Goal: Information Seeking & Learning: Learn about a topic

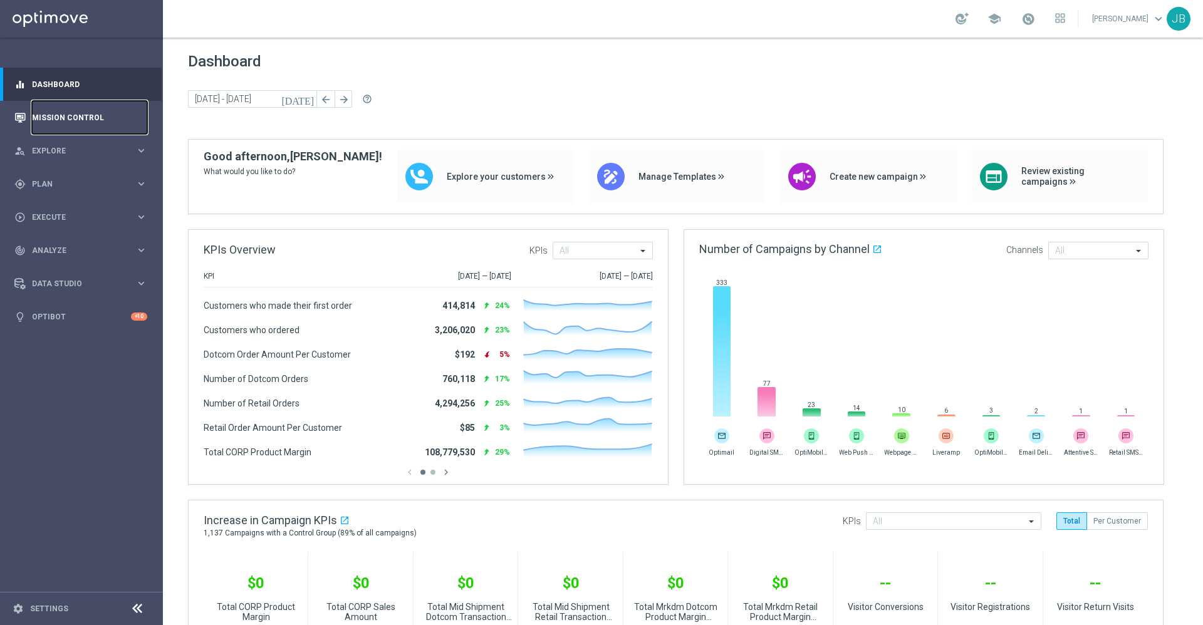
click at [99, 113] on link "Mission Control" at bounding box center [89, 117] width 115 height 33
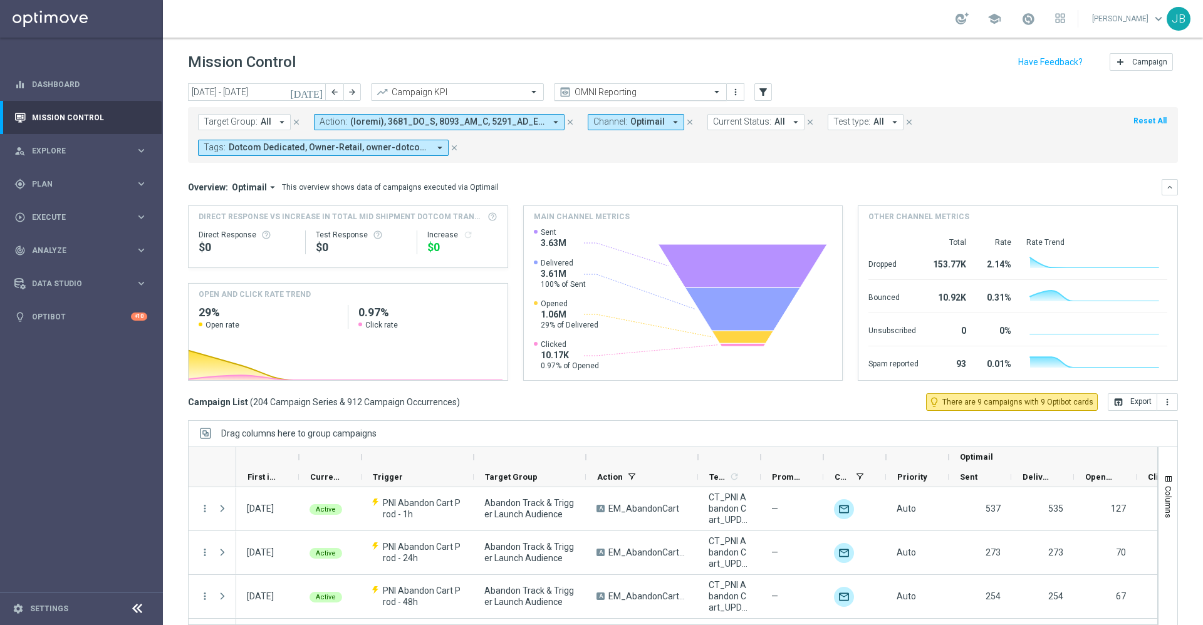
click at [625, 87] on div "OMNI Reporting" at bounding box center [643, 92] width 136 height 10
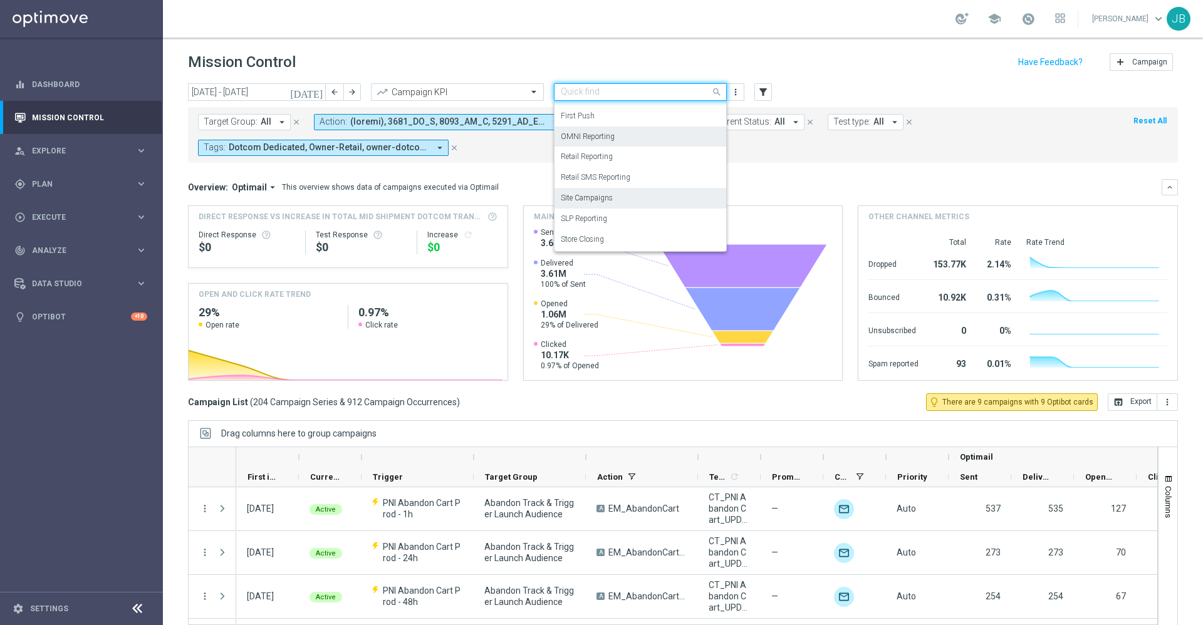
scroll to position [27, 0]
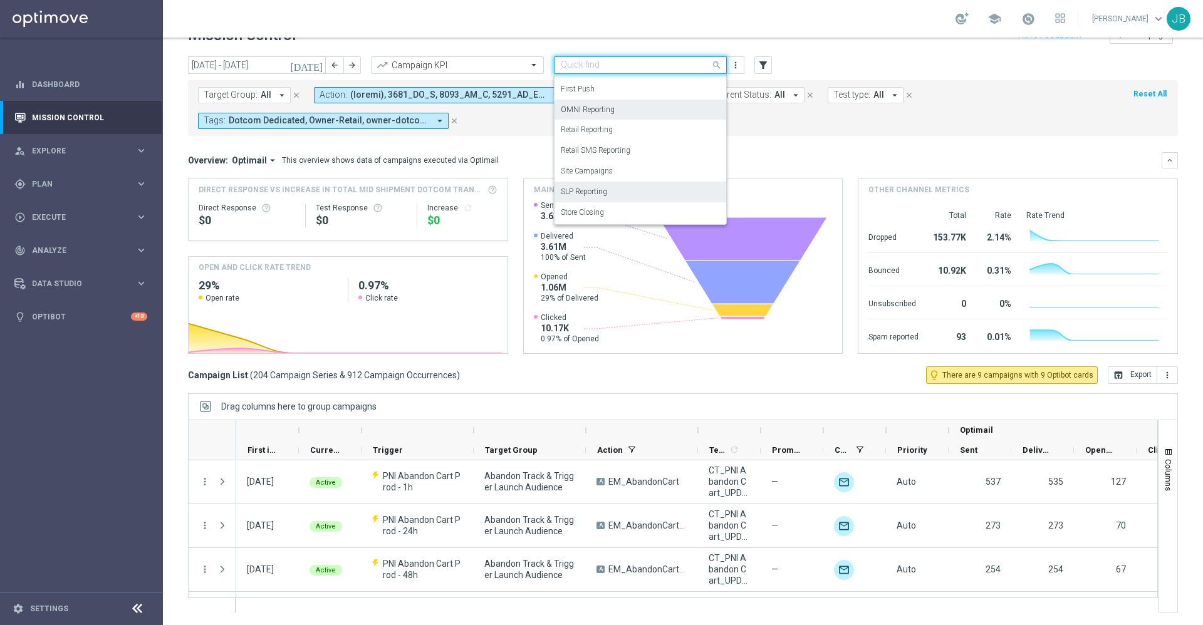
click at [638, 195] on div "SLP Reporting" at bounding box center [640, 192] width 159 height 21
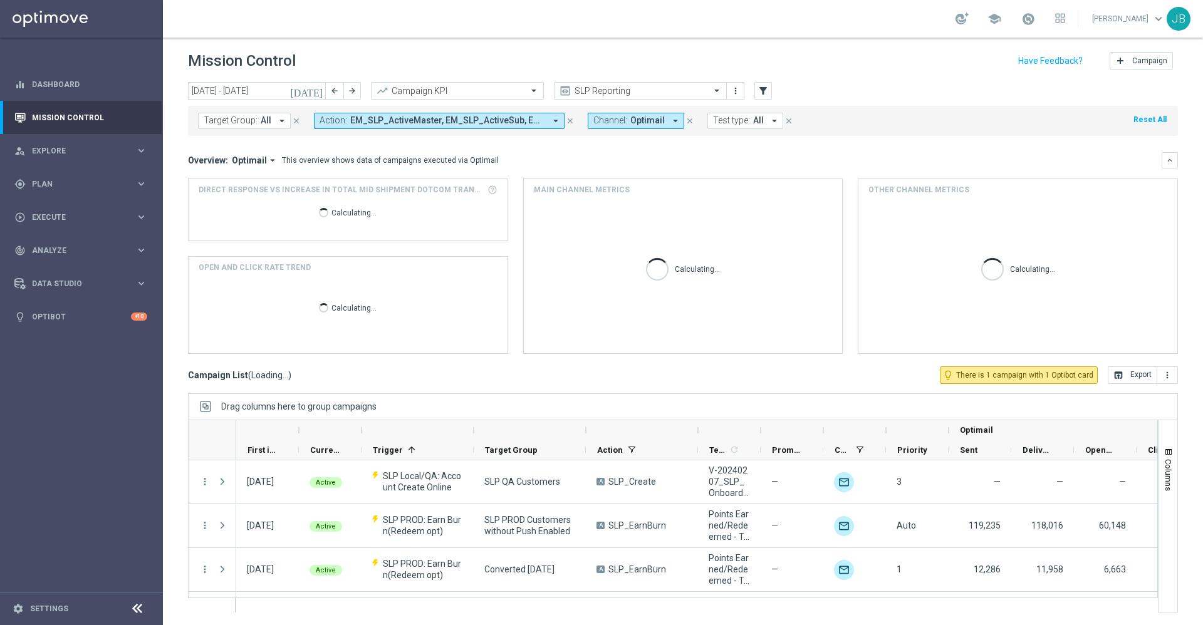
scroll to position [1, 0]
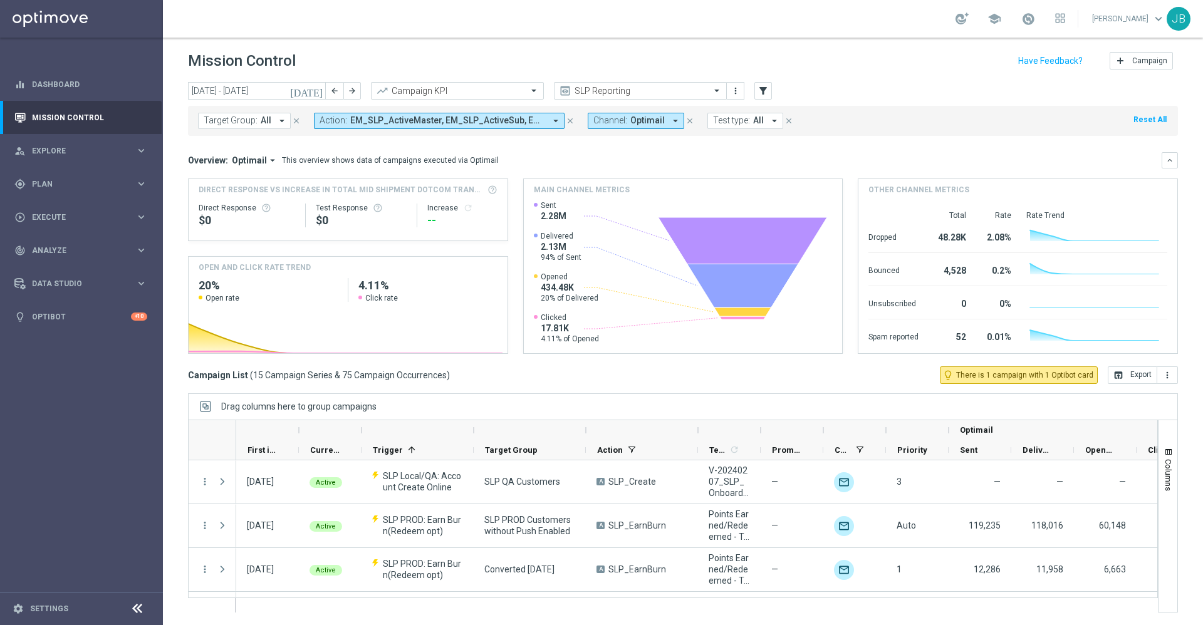
click at [312, 96] on button "[DATE]" at bounding box center [307, 91] width 38 height 19
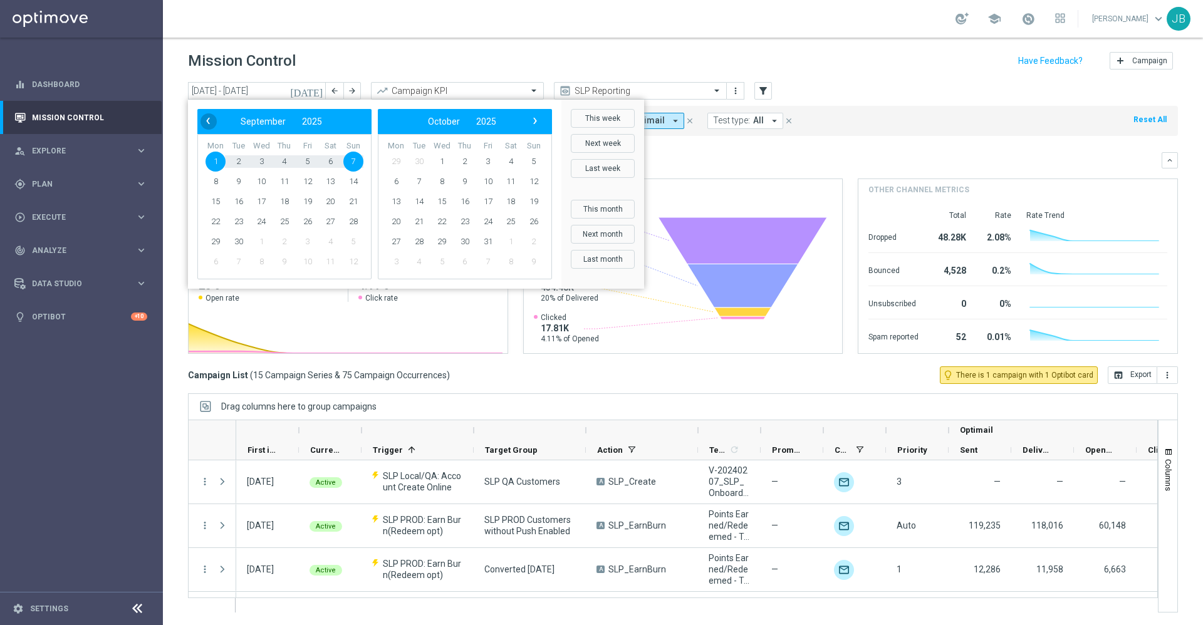
click at [212, 118] on span "‹" at bounding box center [208, 121] width 16 height 16
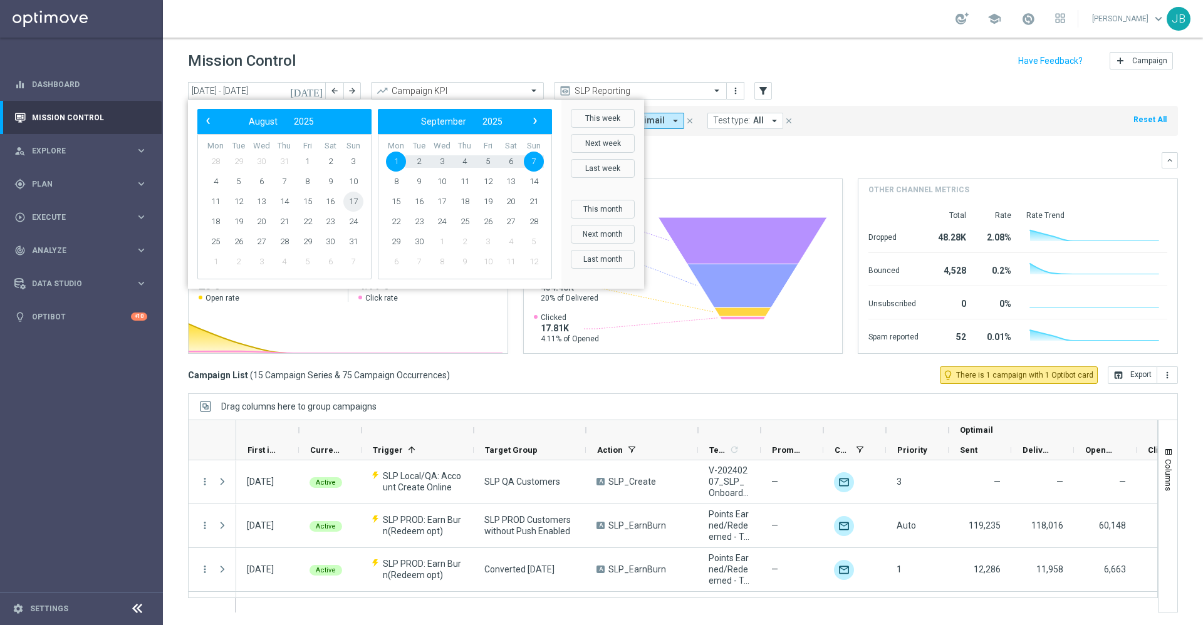
click at [353, 203] on span "17" at bounding box center [353, 202] width 20 height 20
click at [333, 219] on span "23" at bounding box center [330, 222] width 20 height 20
type input "[DATE] - [DATE]"
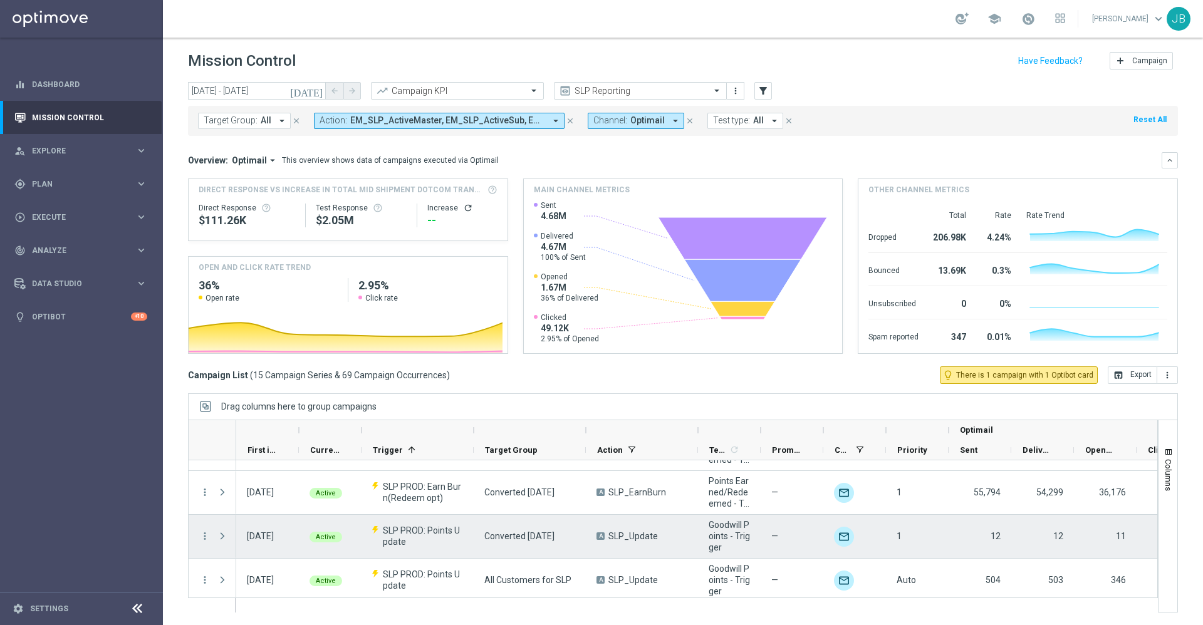
scroll to position [0, 0]
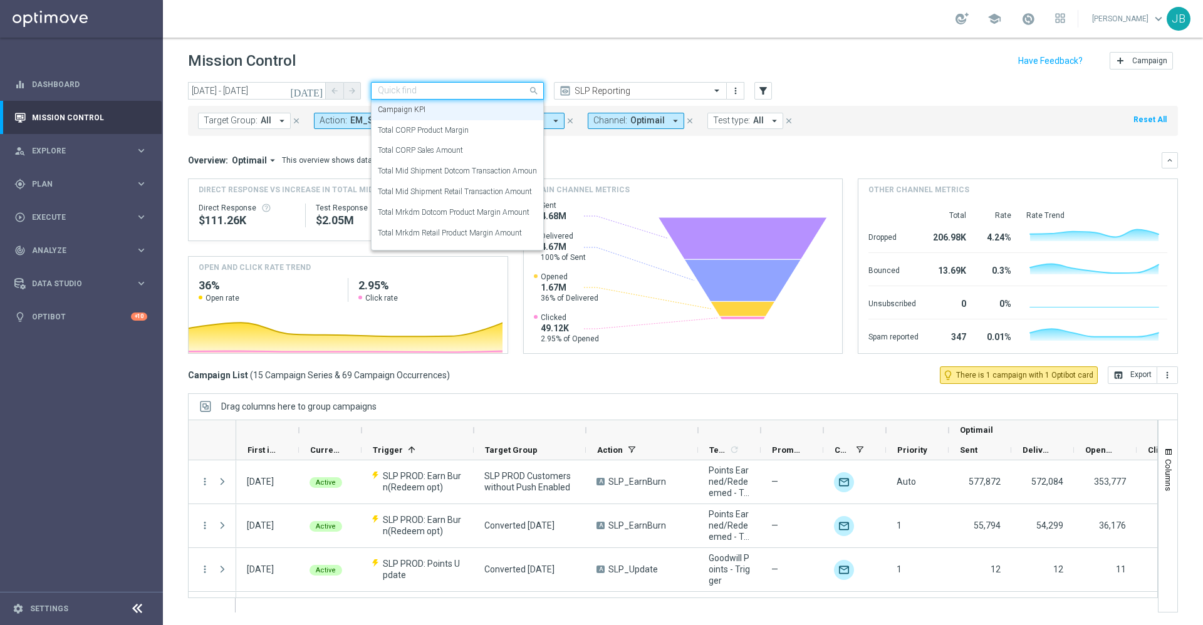
click at [492, 87] on input "text" at bounding box center [445, 91] width 134 height 11
click at [471, 172] on label "Total Mid Shipment Dotcom Transaction Amount" at bounding box center [459, 171] width 162 height 11
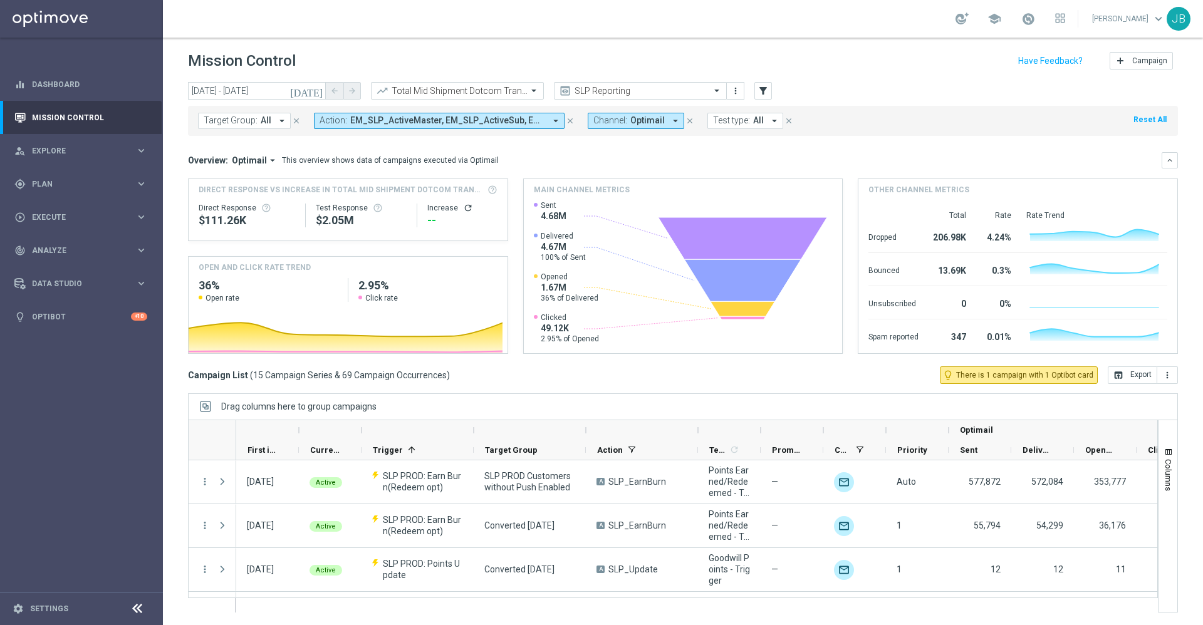
click at [463, 206] on icon "refresh" at bounding box center [468, 208] width 10 height 10
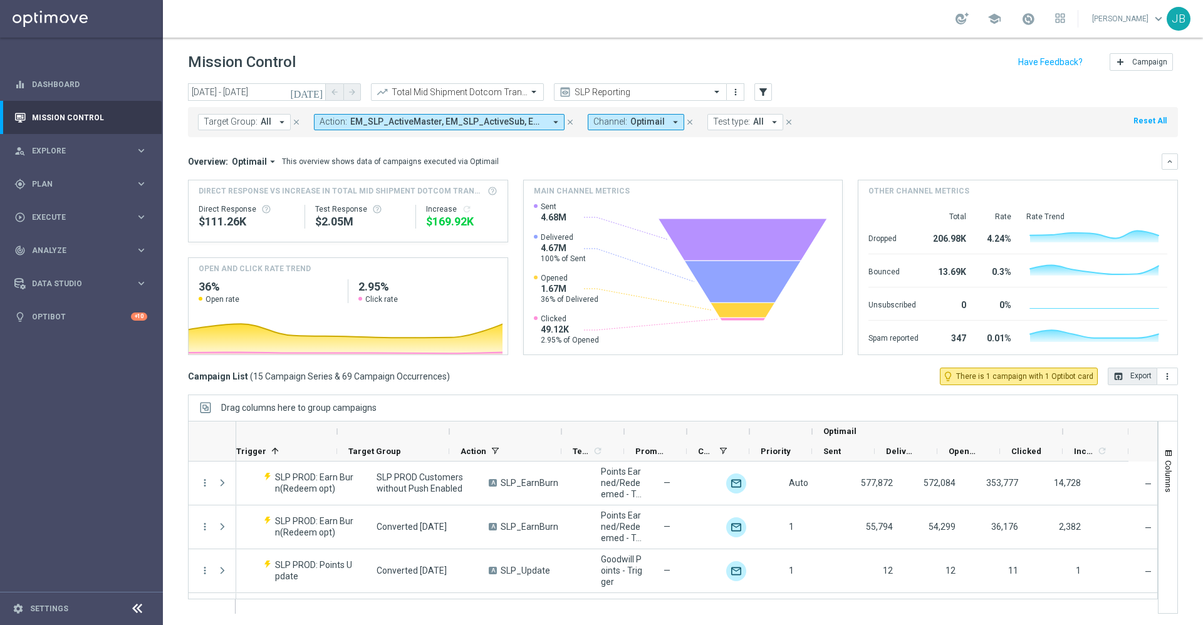
click at [1113, 378] on icon "open_in_browser" at bounding box center [1118, 377] width 10 height 10
click at [475, 88] on input "text" at bounding box center [445, 92] width 134 height 11
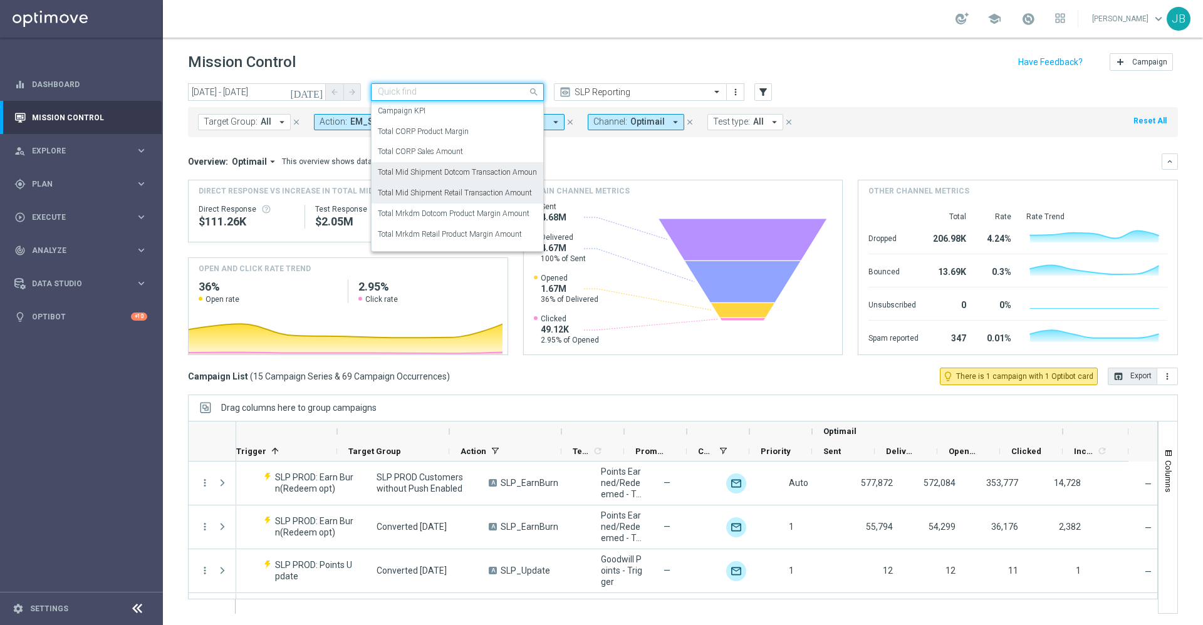
click at [477, 194] on label "Total Mid Shipment Retail Transaction Amount" at bounding box center [455, 193] width 154 height 11
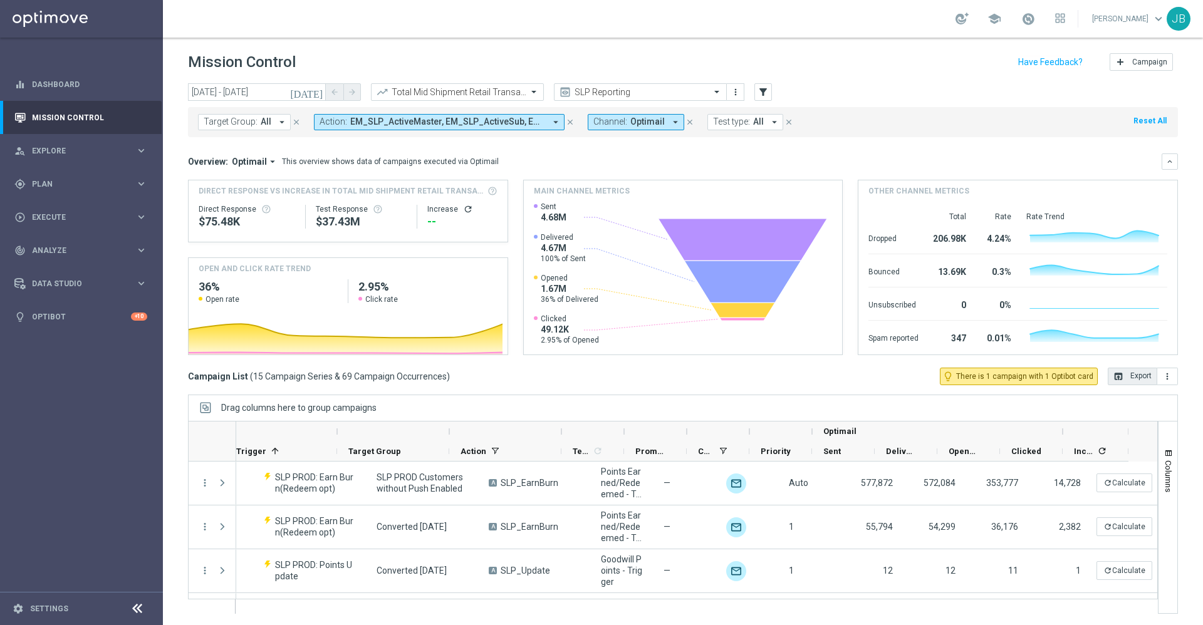
click at [463, 211] on icon "refresh" at bounding box center [468, 209] width 10 height 10
click at [1128, 375] on button "open_in_browser Export" at bounding box center [1132, 377] width 49 height 18
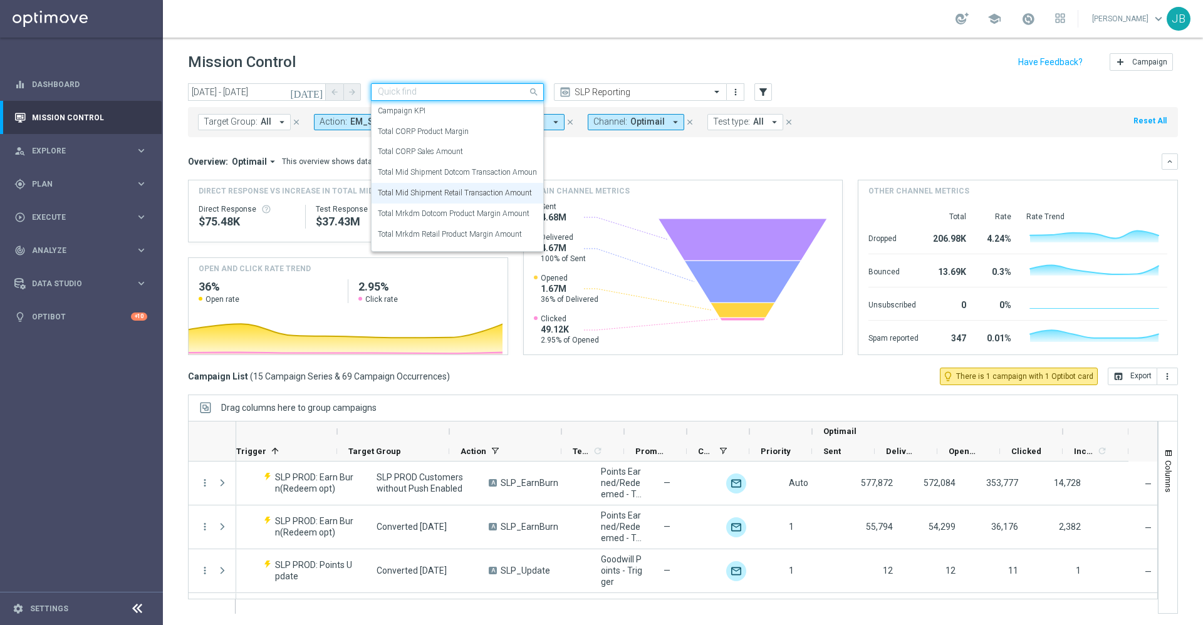
click at [518, 93] on div at bounding box center [458, 92] width 172 height 11
click at [474, 214] on label "Total Mrkdm Dotcom Product Margin Amount" at bounding box center [454, 214] width 152 height 11
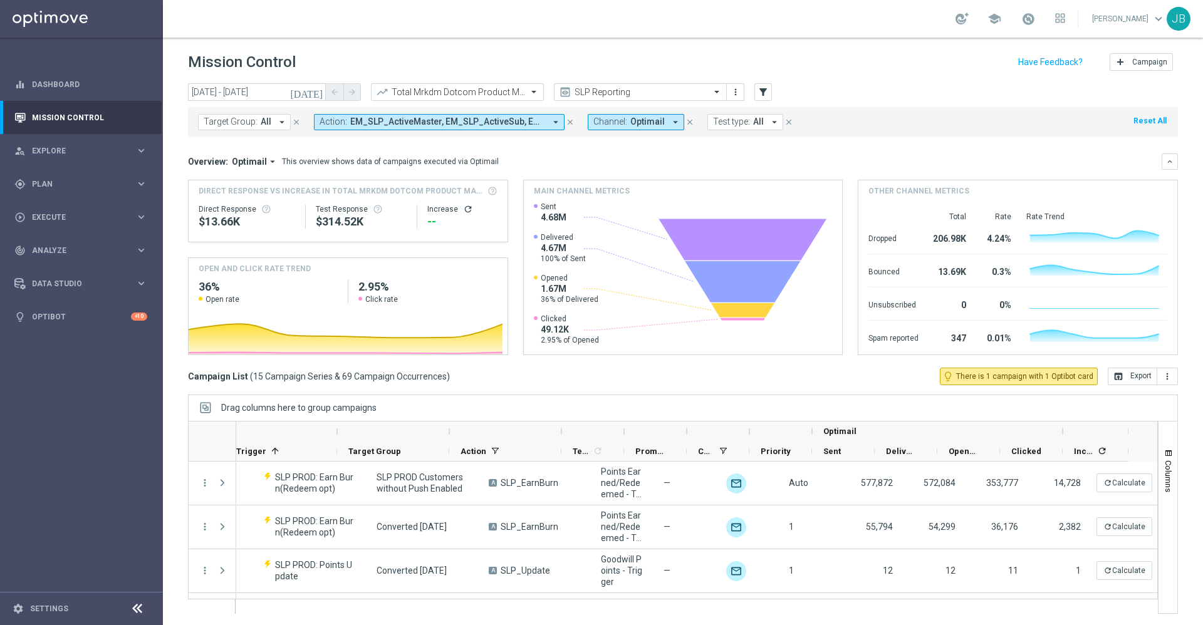
click at [463, 209] on icon "refresh" at bounding box center [468, 209] width 10 height 10
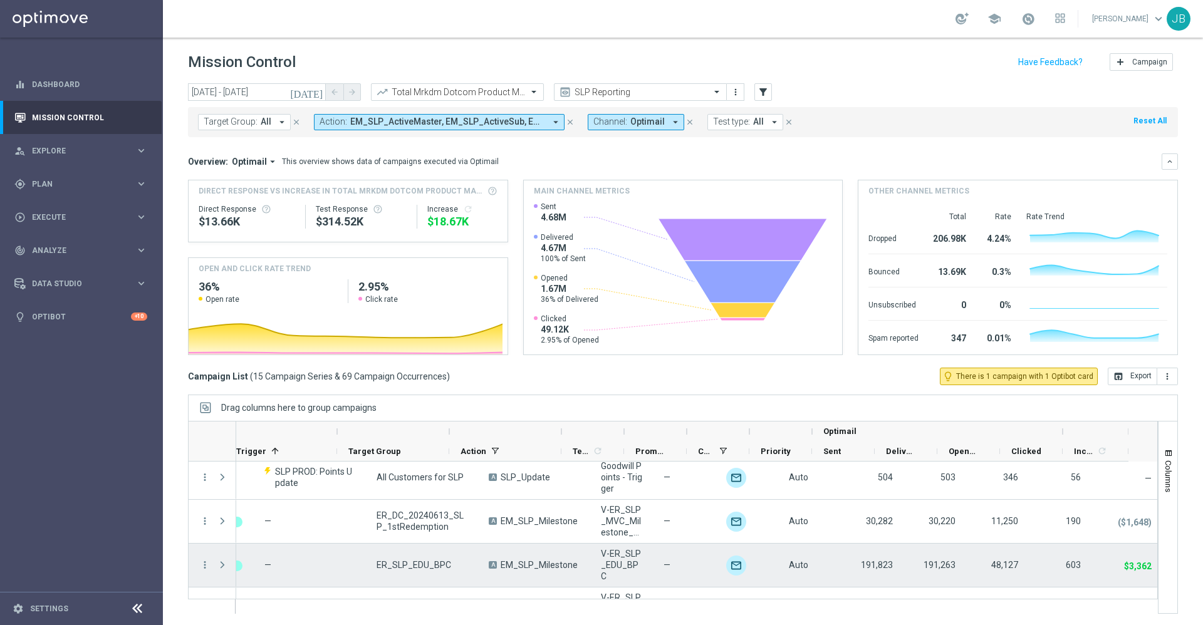
scroll to position [137, 0]
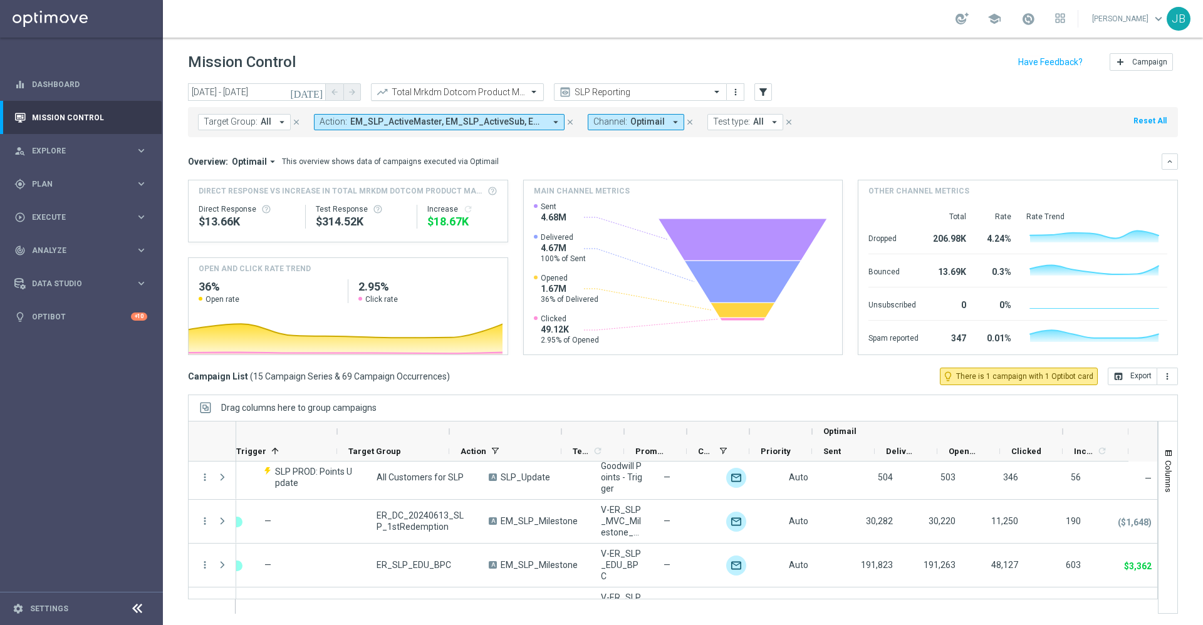
click at [516, 95] on div at bounding box center [458, 92] width 172 height 11
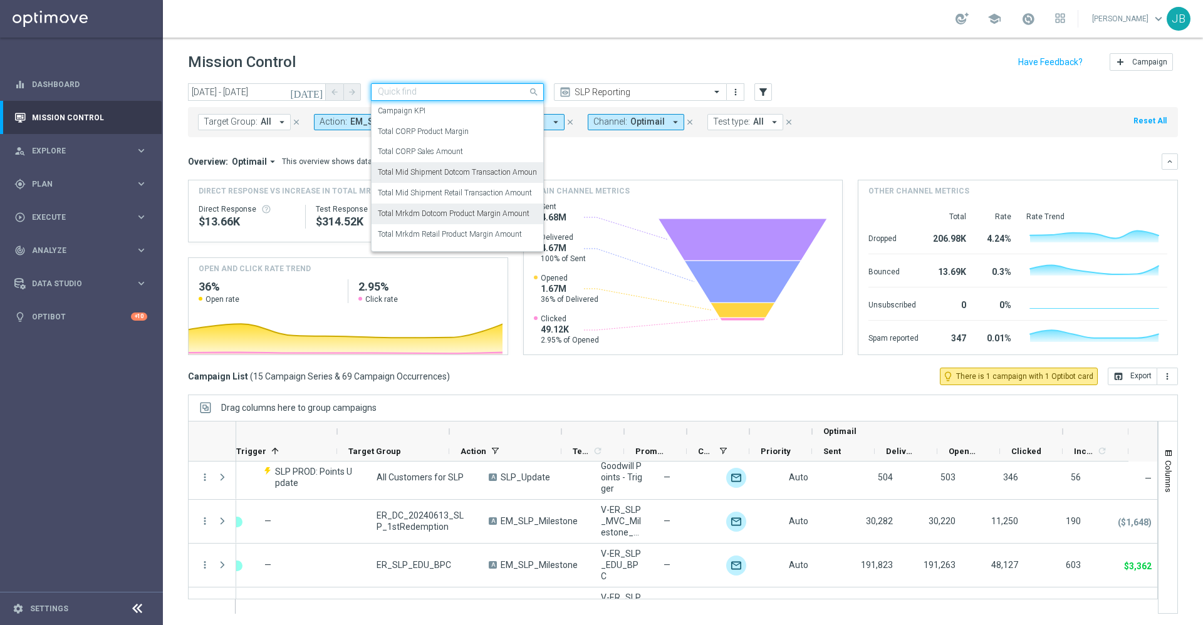
click at [475, 170] on label "Total Mid Shipment Dotcom Transaction Amount" at bounding box center [459, 172] width 162 height 11
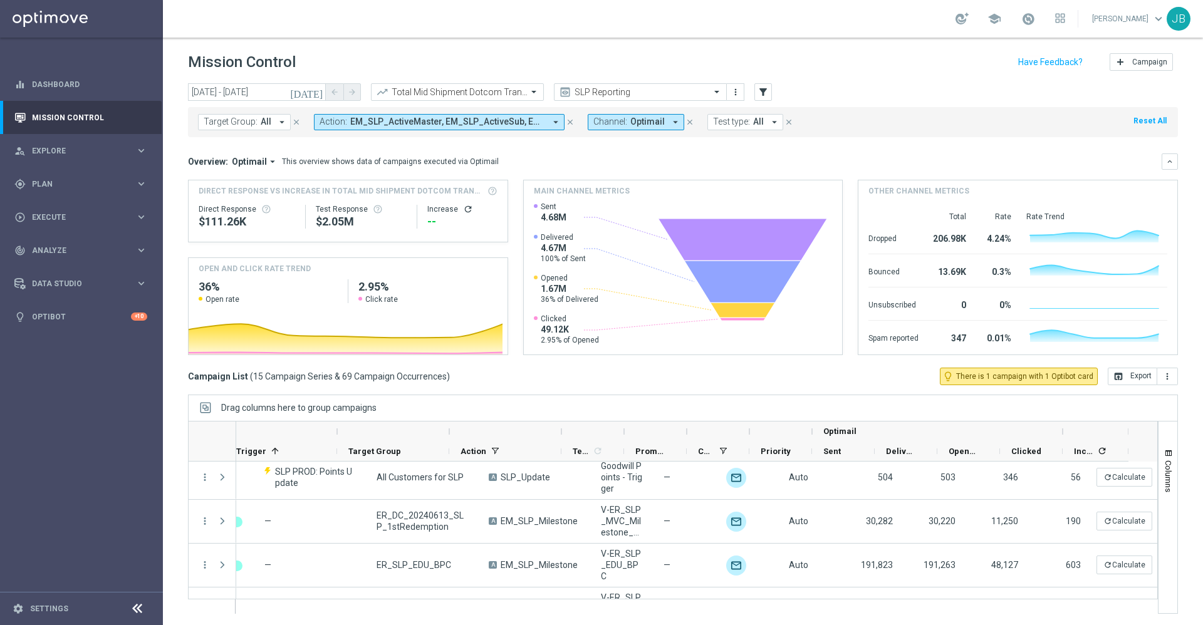
click at [463, 209] on icon "refresh" at bounding box center [468, 209] width 10 height 10
click at [491, 90] on input "text" at bounding box center [445, 92] width 134 height 11
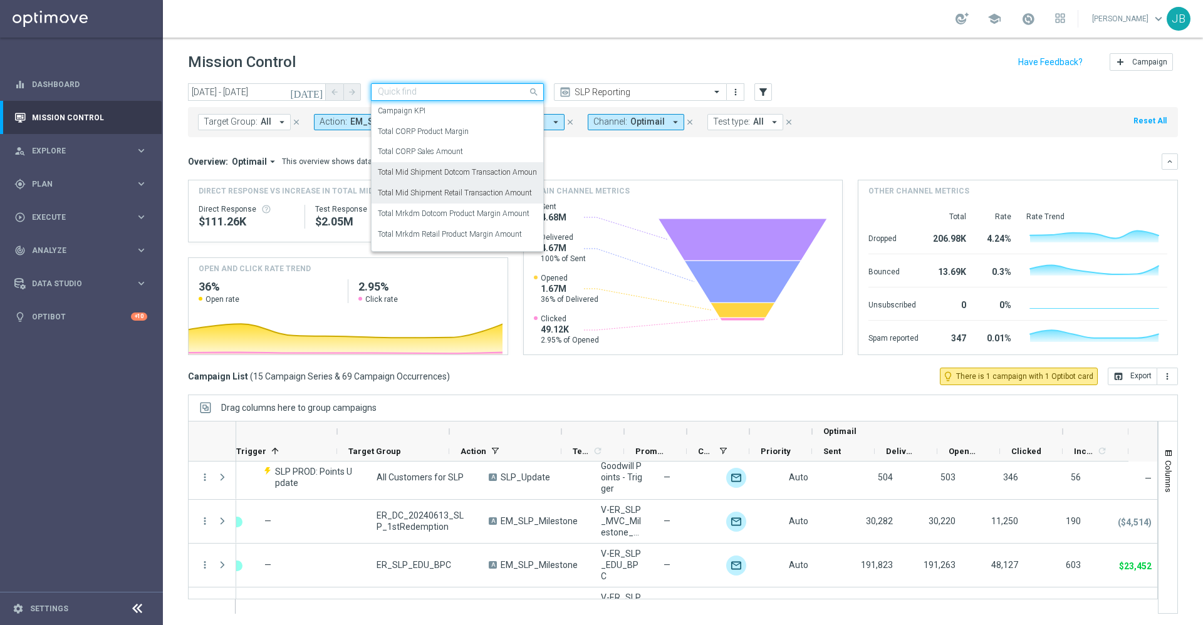
click at [479, 197] on label "Total Mid Shipment Retail Transaction Amount" at bounding box center [455, 193] width 154 height 11
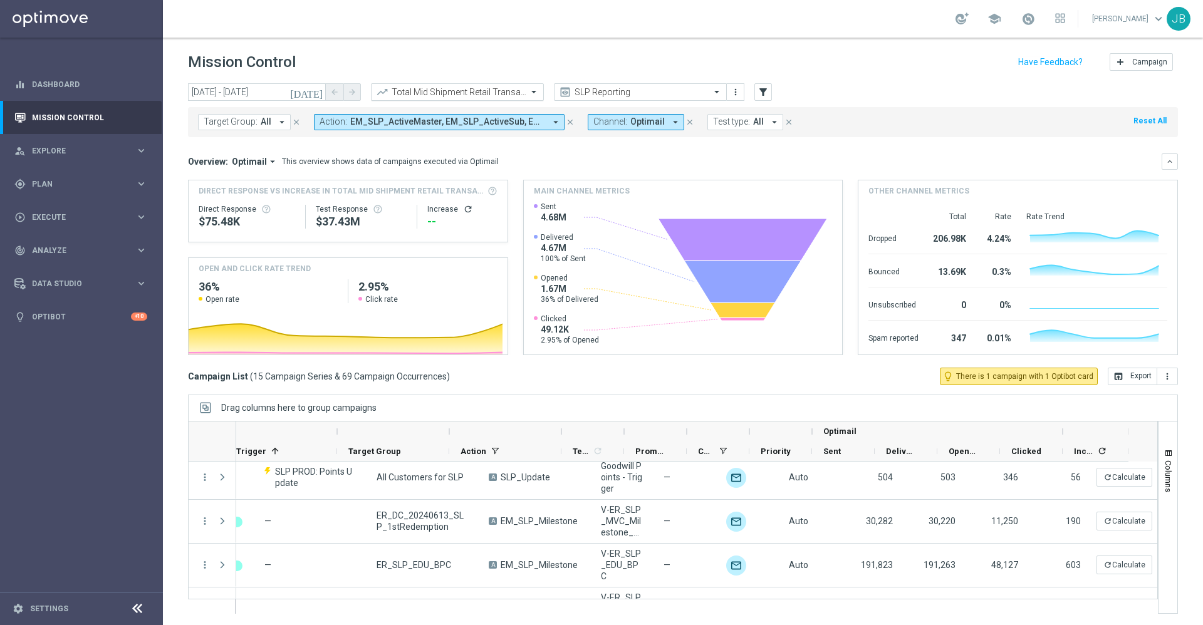
click at [461, 91] on input "text" at bounding box center [445, 92] width 134 height 11
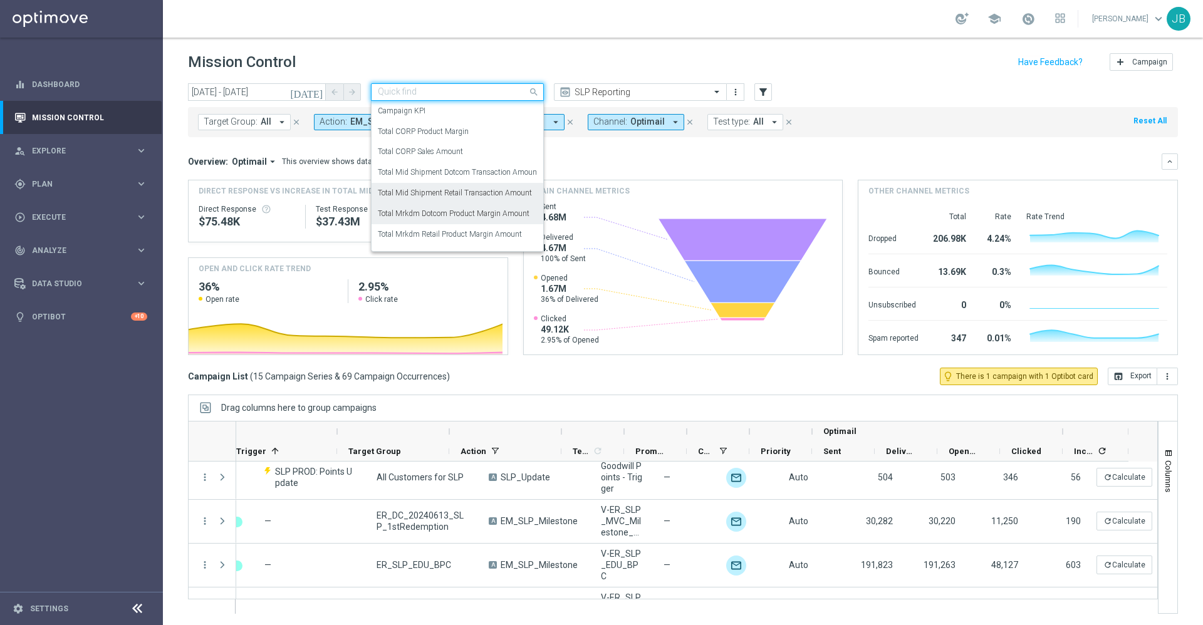
click at [471, 212] on label "Total Mrkdm Dotcom Product Margin Amount" at bounding box center [454, 214] width 152 height 11
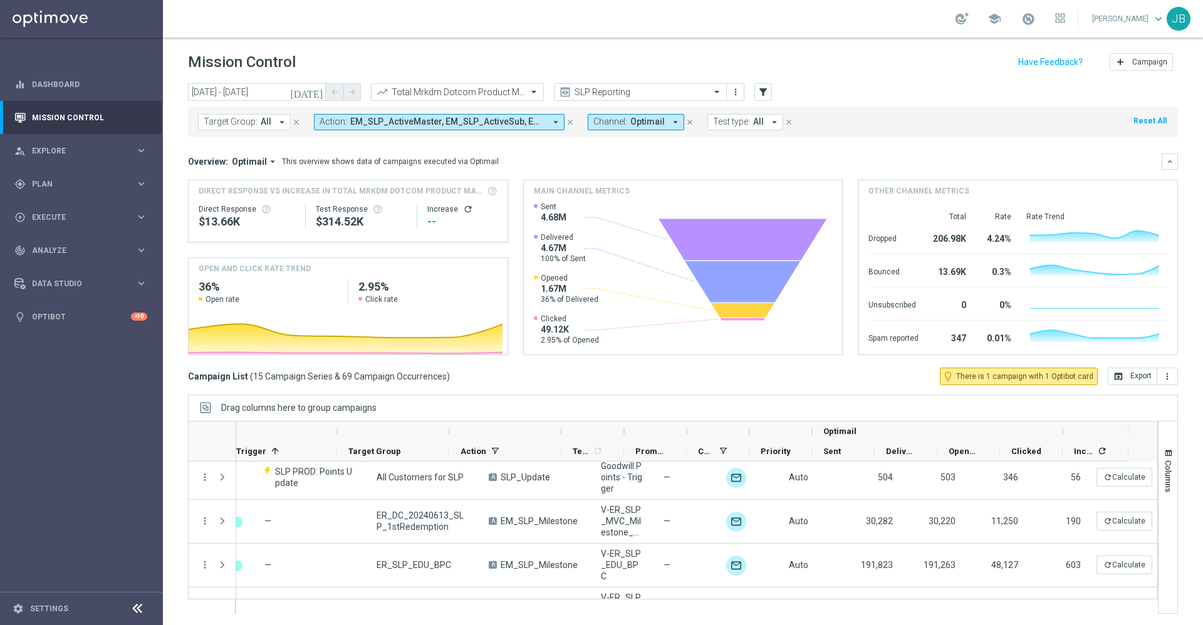
click at [464, 210] on icon "refresh" at bounding box center [468, 209] width 10 height 10
click at [1115, 377] on button "open_in_browser Export" at bounding box center [1132, 377] width 49 height 18
click at [486, 93] on input "text" at bounding box center [445, 92] width 134 height 11
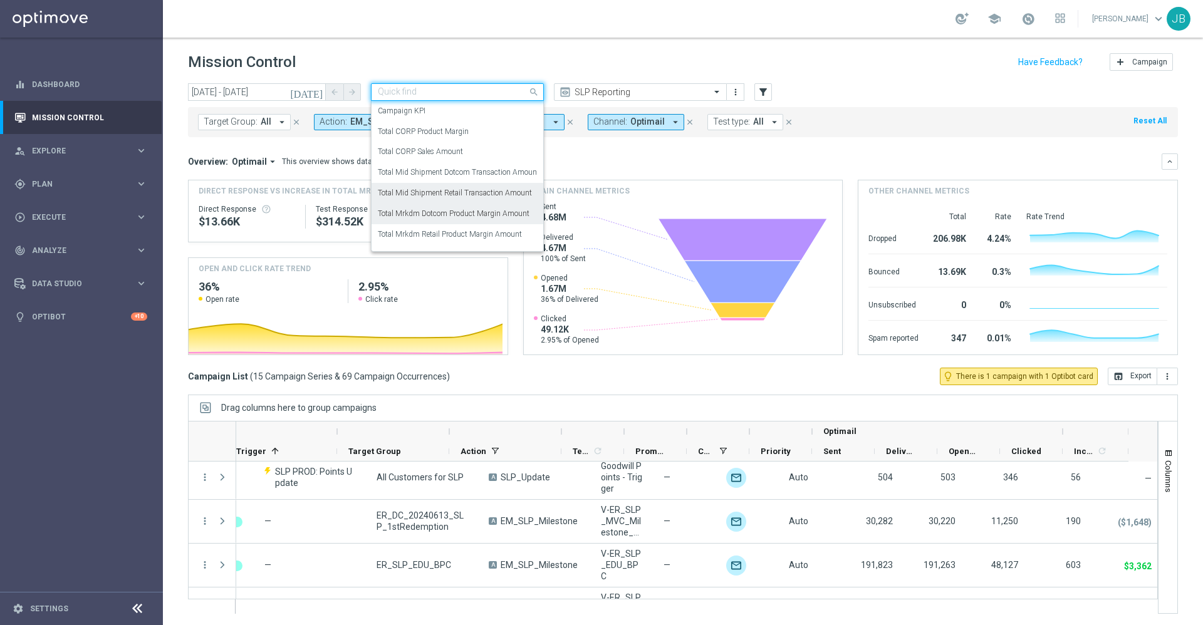
click at [467, 193] on label "Total Mid Shipment Retail Transaction Amount" at bounding box center [455, 193] width 154 height 11
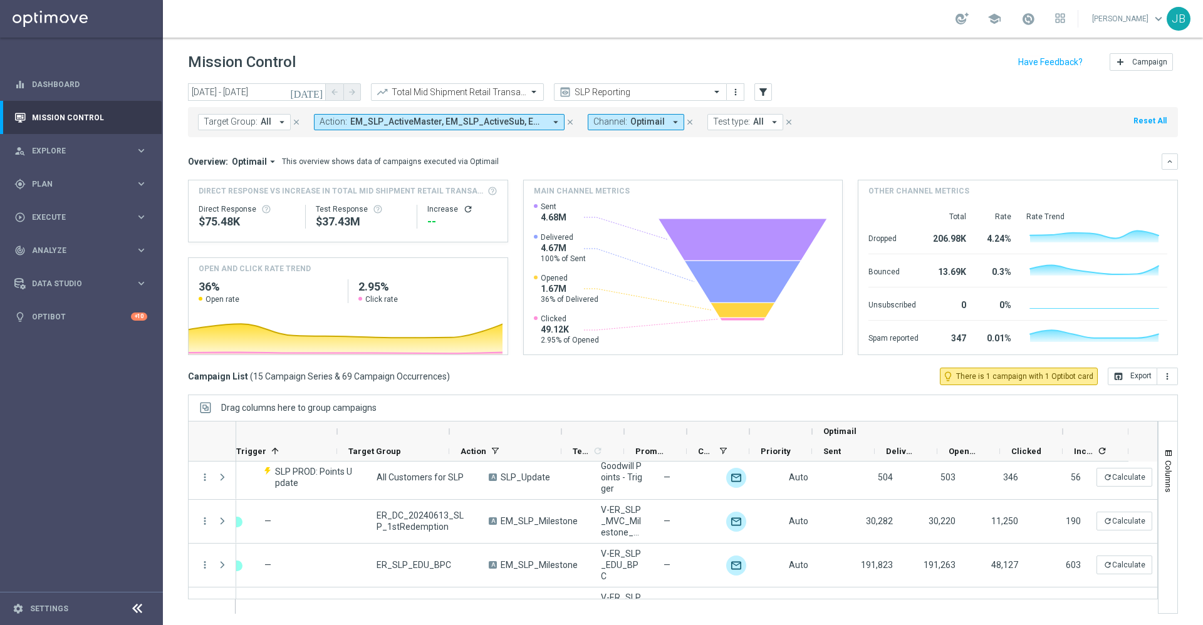
click at [463, 213] on icon "refresh" at bounding box center [468, 209] width 10 height 10
click at [1118, 377] on button "open_in_browser Export" at bounding box center [1132, 377] width 49 height 18
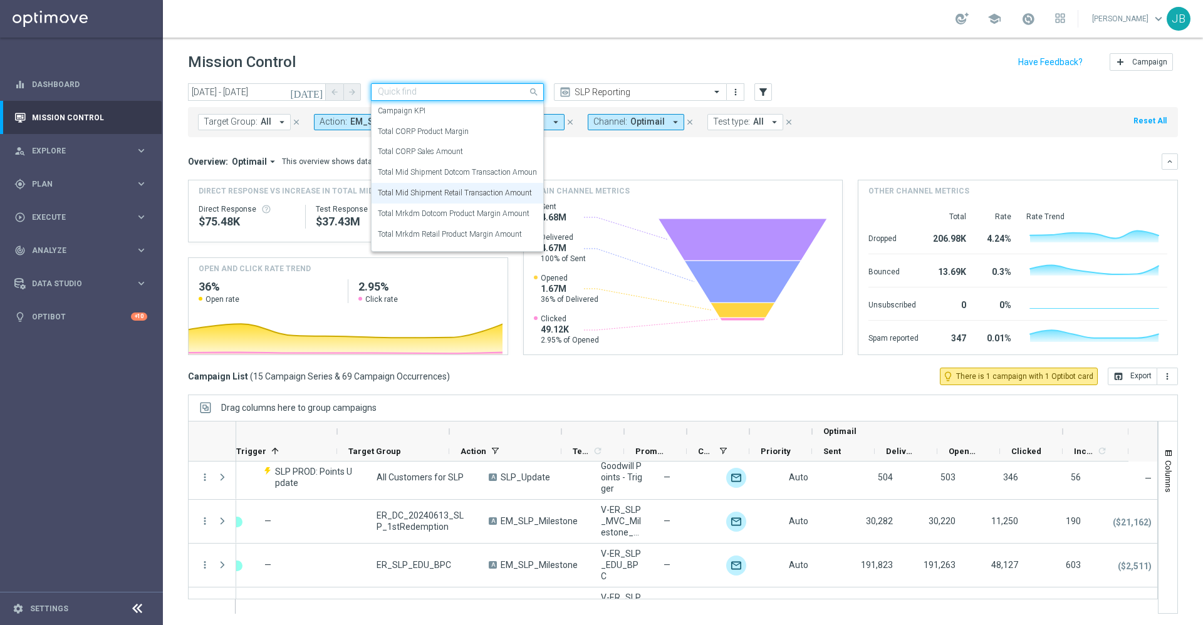
click at [519, 88] on div at bounding box center [458, 92] width 172 height 11
click at [492, 231] on label "Total Mrkdm Retail Product Margin Amount" at bounding box center [450, 234] width 144 height 11
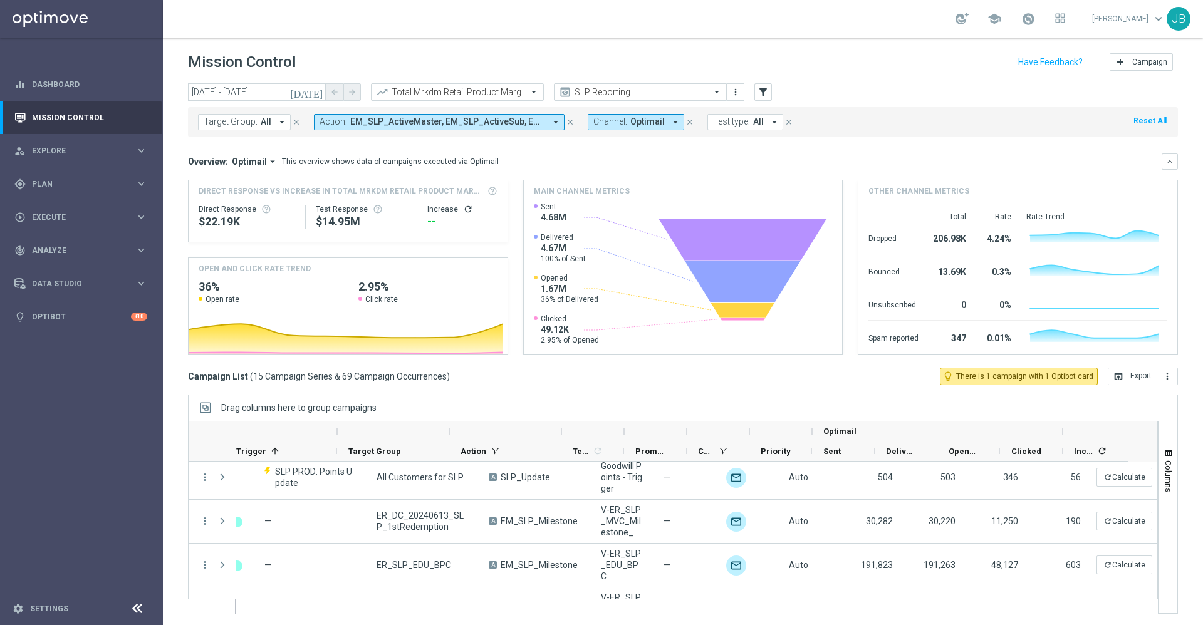
click at [465, 211] on icon "refresh" at bounding box center [468, 209] width 10 height 10
click at [1123, 379] on button "open_in_browser Export" at bounding box center [1132, 377] width 49 height 18
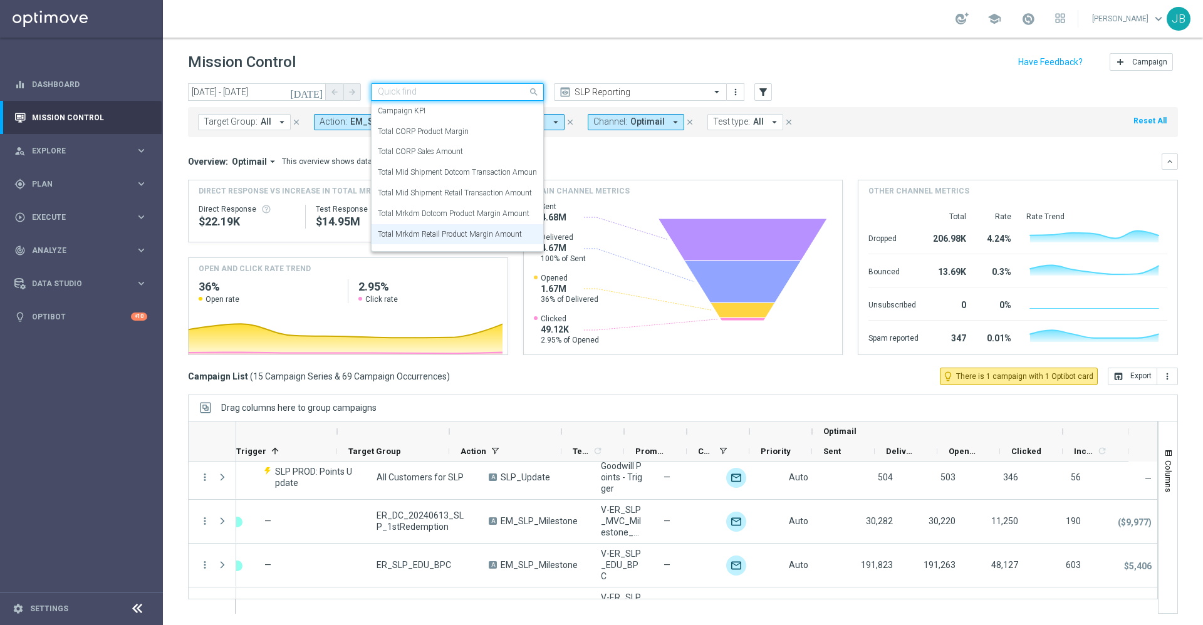
click at [501, 94] on input "text" at bounding box center [445, 92] width 134 height 11
click at [449, 150] on label "Total CORP Sales Amount" at bounding box center [420, 152] width 85 height 11
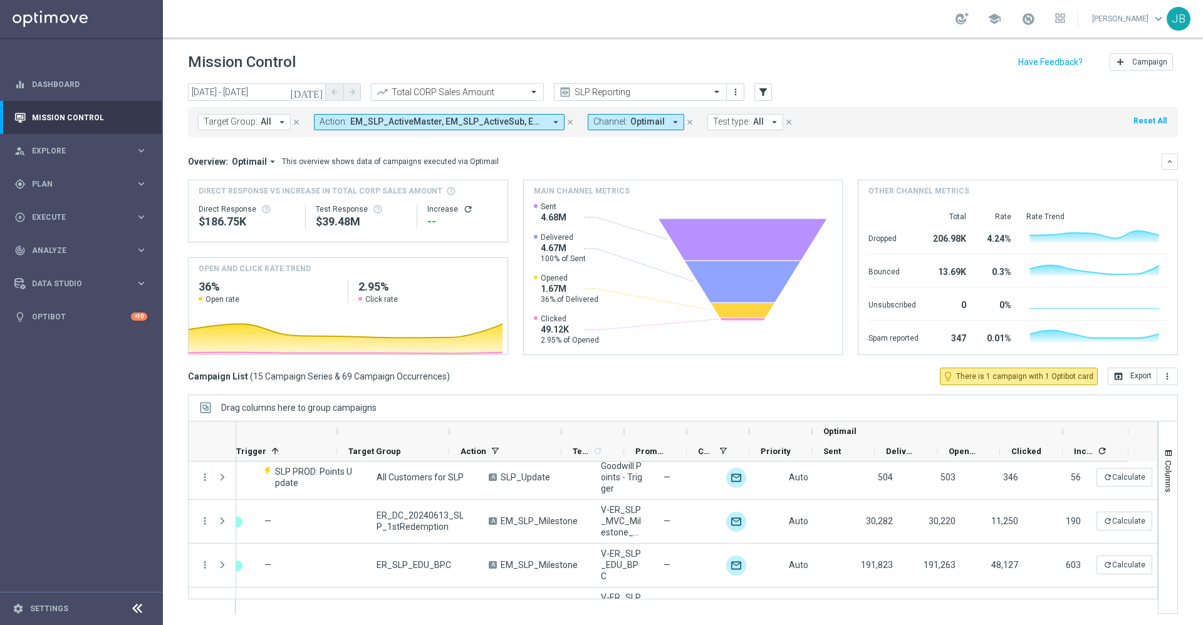
click at [464, 210] on icon "refresh" at bounding box center [468, 209] width 10 height 10
click at [1113, 379] on icon "open_in_browser" at bounding box center [1118, 377] width 10 height 10
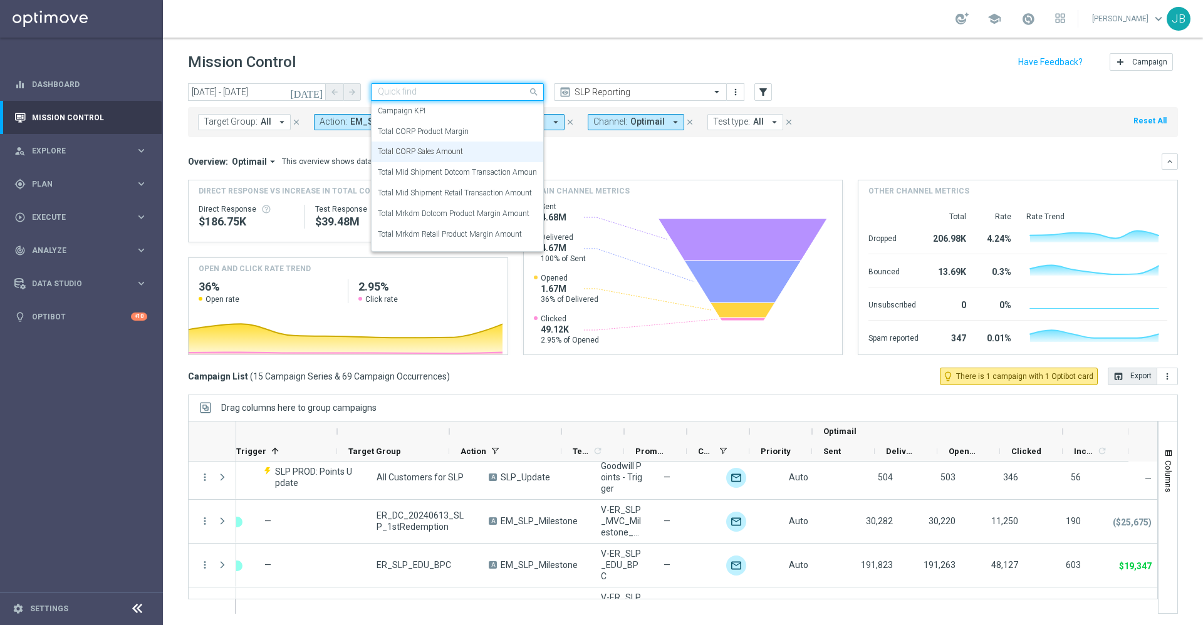
click at [472, 89] on input "text" at bounding box center [445, 92] width 134 height 11
click at [467, 127] on label "Total CORP Product Margin" at bounding box center [423, 132] width 91 height 11
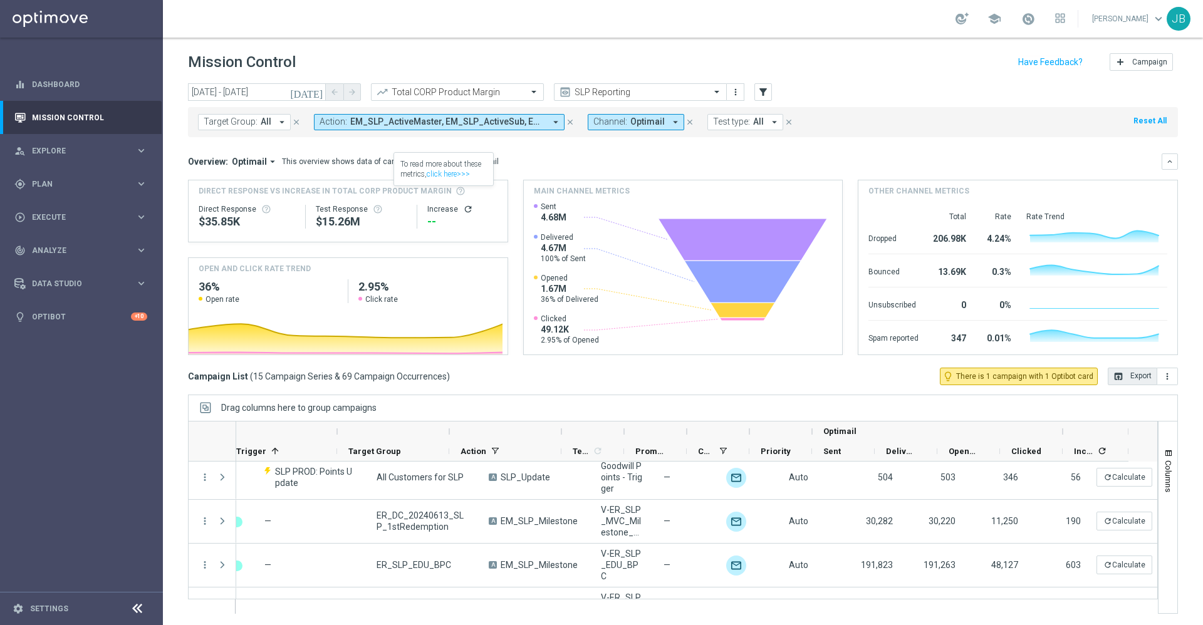
click at [463, 212] on icon "refresh" at bounding box center [468, 209] width 10 height 10
click at [1132, 376] on button "open_in_browser Export" at bounding box center [1132, 377] width 49 height 18
click at [75, 187] on span "Plan" at bounding box center [83, 184] width 103 height 8
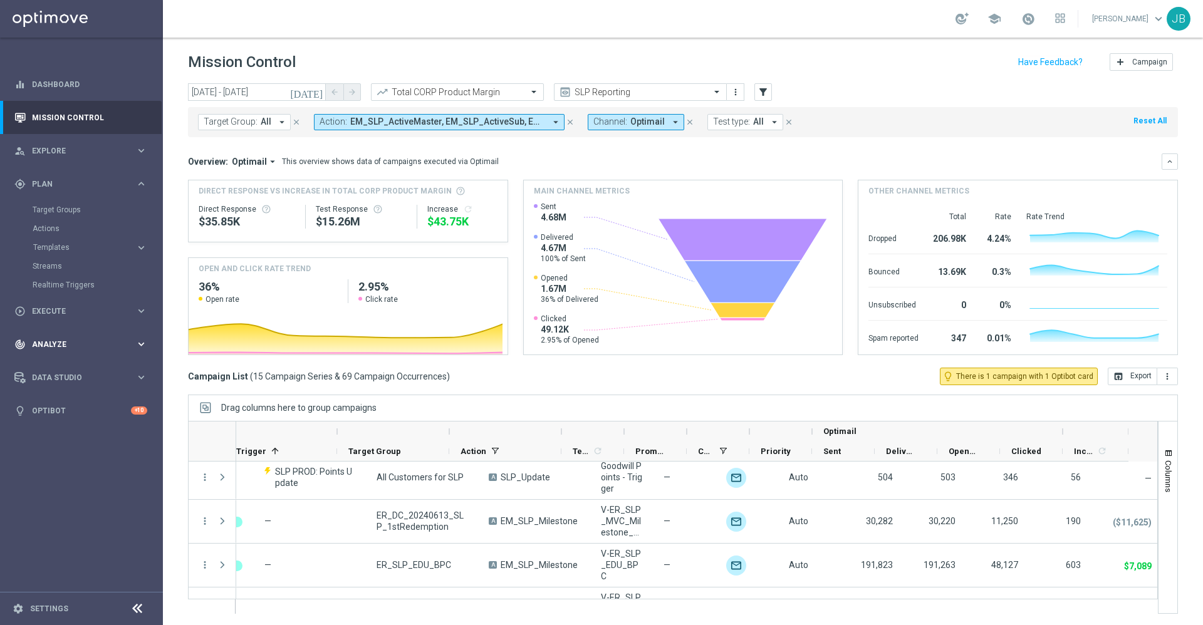
click at [77, 344] on span "Analyze" at bounding box center [83, 345] width 103 height 8
click at [74, 367] on span "BI Studio" at bounding box center [78, 371] width 90 height 8
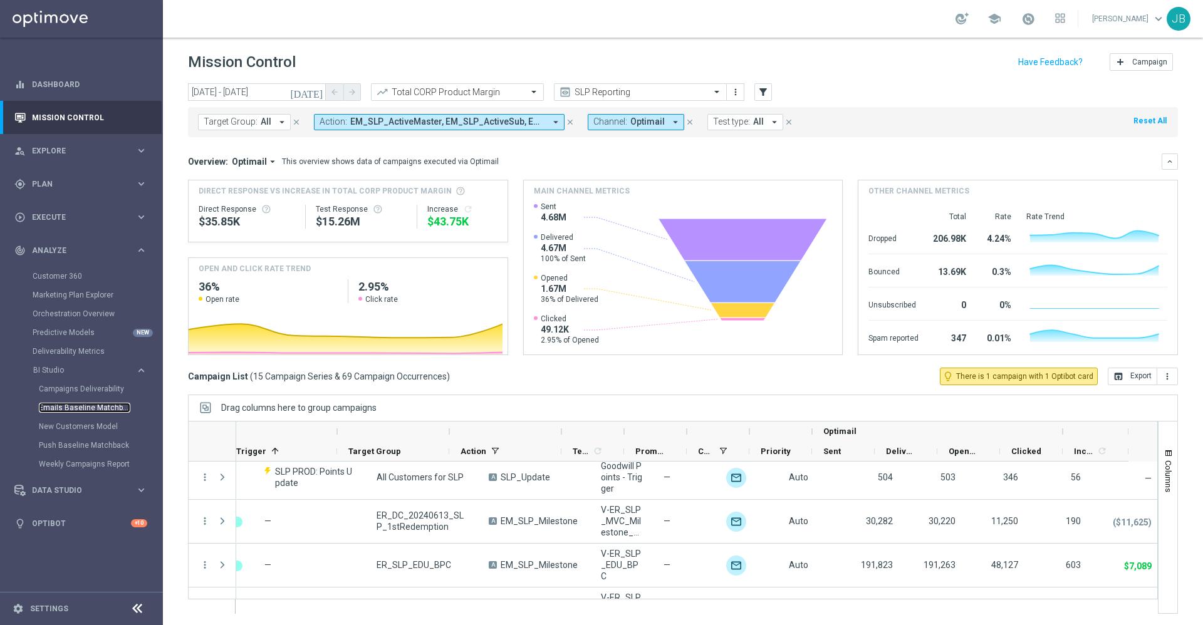
click at [84, 404] on link "Emails Baseline Matchback" at bounding box center [84, 408] width 91 height 10
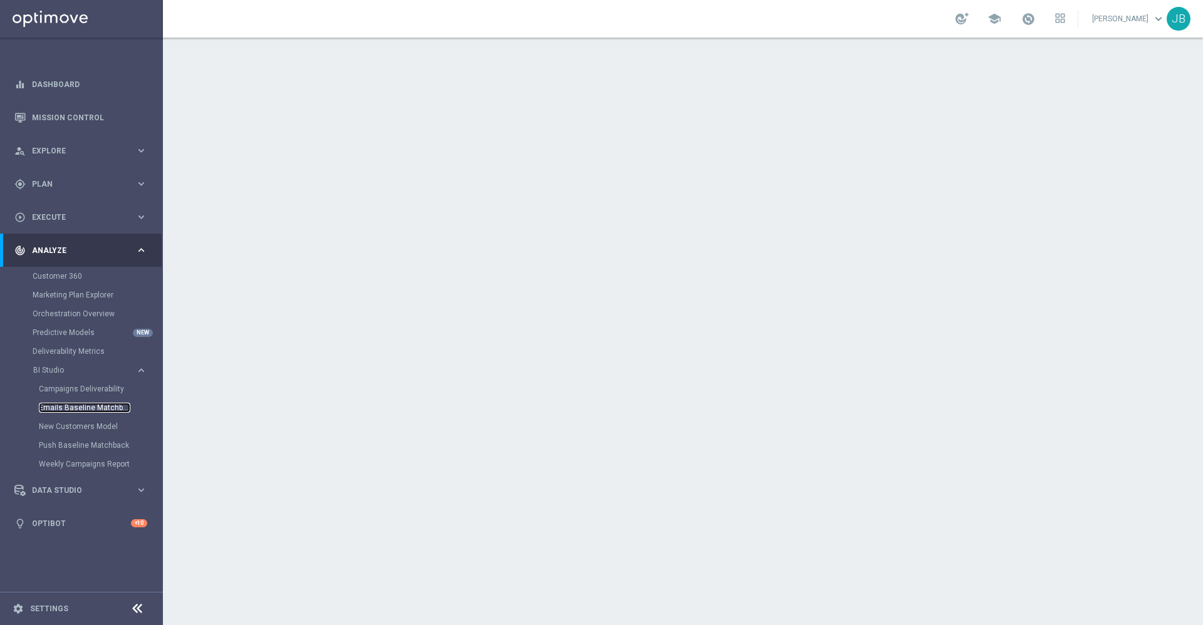
click at [80, 409] on link "Emails Baseline Matchback" at bounding box center [84, 408] width 91 height 10
click at [84, 391] on link "Campaigns Deliverability" at bounding box center [84, 389] width 91 height 10
click at [86, 410] on link "Emails Baseline Matchback" at bounding box center [84, 408] width 91 height 10
click at [93, 405] on link "Emails Baseline Matchback" at bounding box center [84, 408] width 91 height 10
